Goal: Navigation & Orientation: Understand site structure

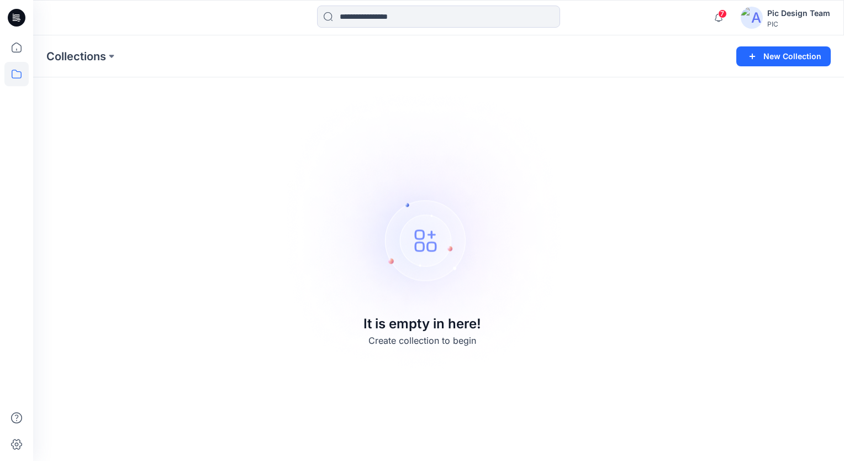
click at [760, 19] on img at bounding box center [752, 18] width 22 height 22
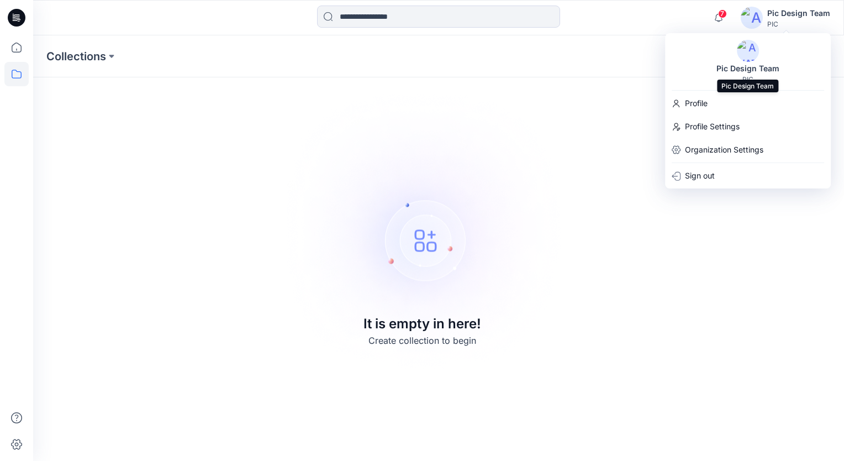
click at [760, 69] on div "Pic Design Team" at bounding box center [748, 68] width 76 height 13
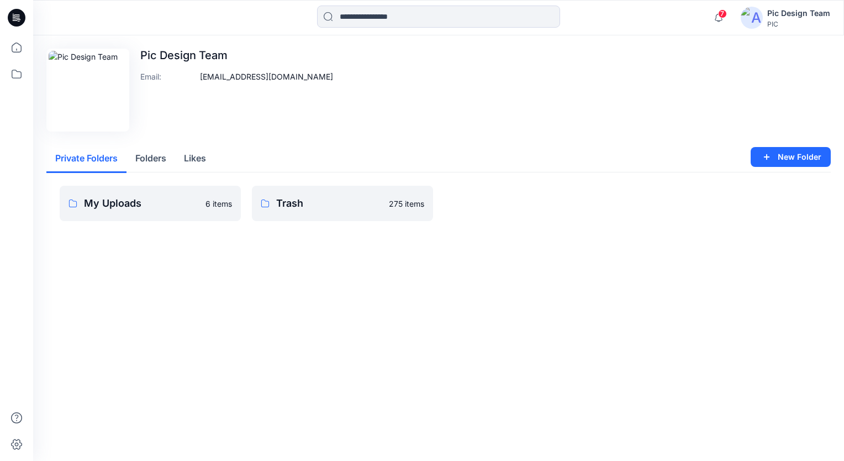
click at [320, 262] on div "Edit Image Pic Design Team Email : [EMAIL_ADDRESS][DOMAIN_NAME] Private Folders…" at bounding box center [438, 150] width 811 height 230
click at [125, 209] on p "My Uploads" at bounding box center [141, 203] width 115 height 15
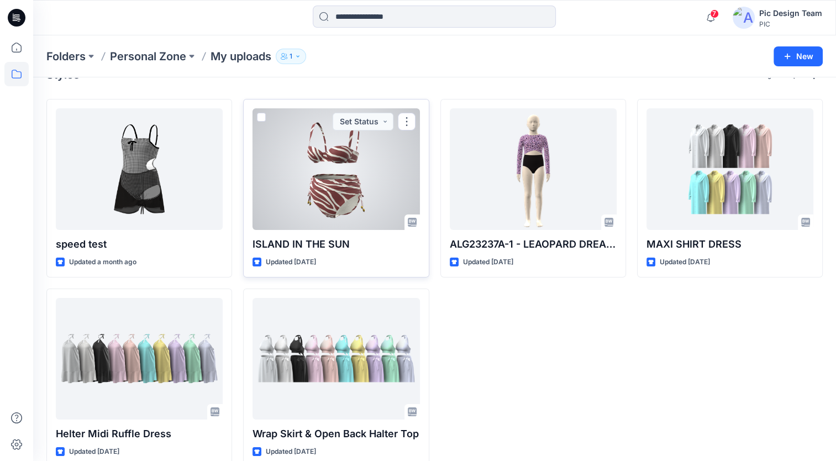
scroll to position [43, 0]
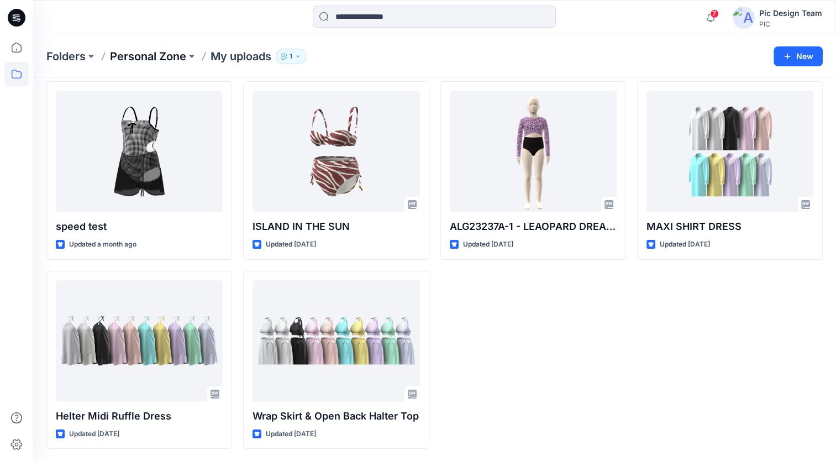
click at [134, 57] on p "Personal Zone" at bounding box center [148, 56] width 76 height 15
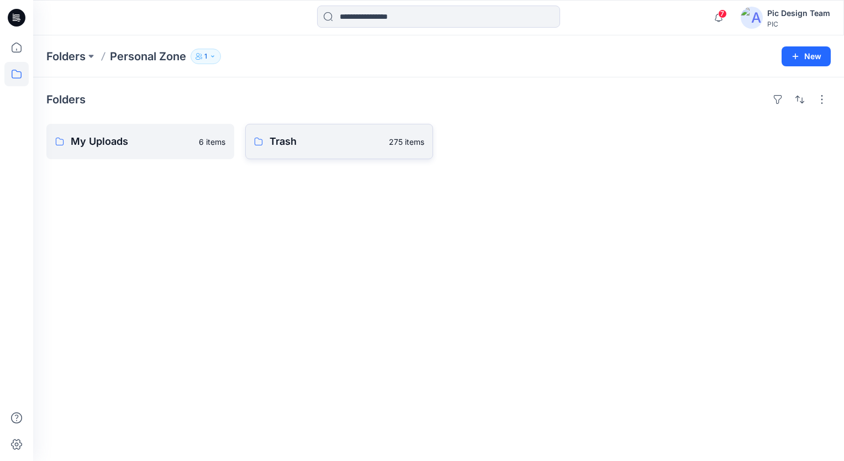
click at [276, 144] on p "Trash" at bounding box center [326, 141] width 113 height 15
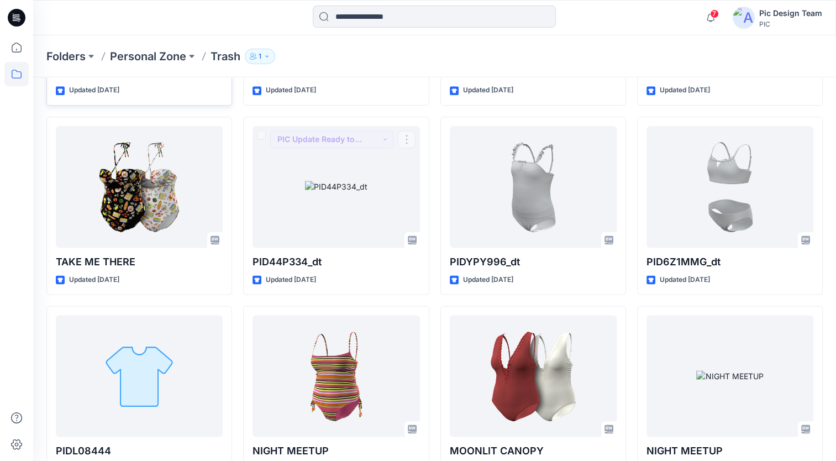
scroll to position [1185, 0]
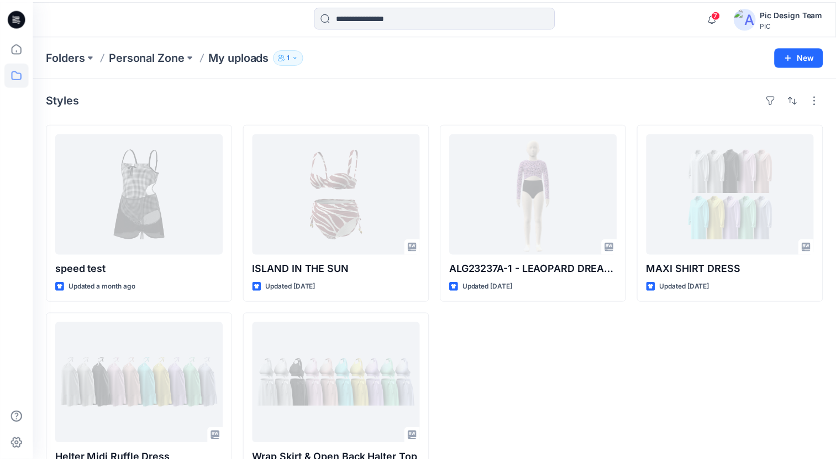
scroll to position [43, 0]
